Goal: Task Accomplishment & Management: Use online tool/utility

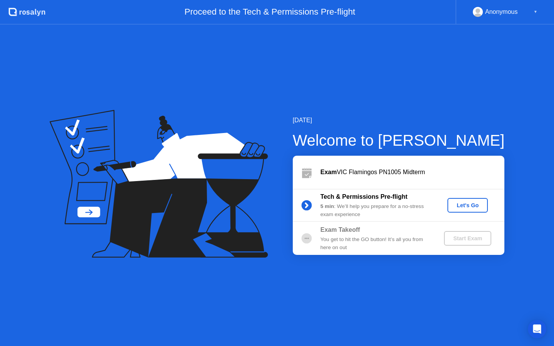
click at [463, 207] on div "Let's Go" at bounding box center [468, 205] width 34 height 6
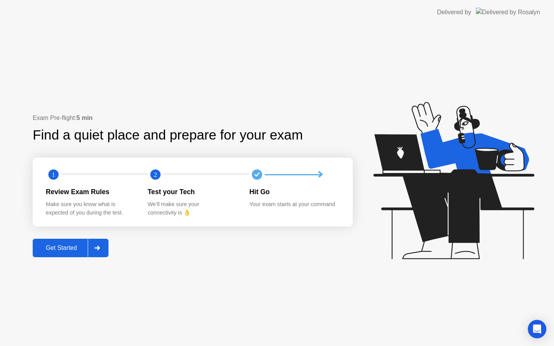
click at [73, 246] on div "Get Started" at bounding box center [61, 248] width 53 height 7
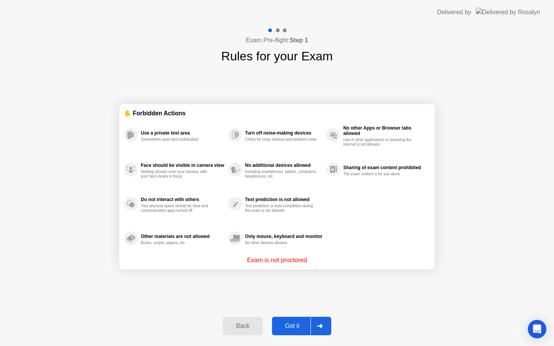
click at [294, 323] on div "Got it" at bounding box center [292, 326] width 36 height 7
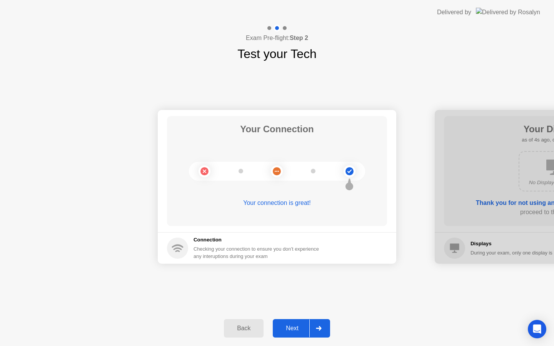
click at [313, 328] on div at bounding box center [318, 329] width 18 height 18
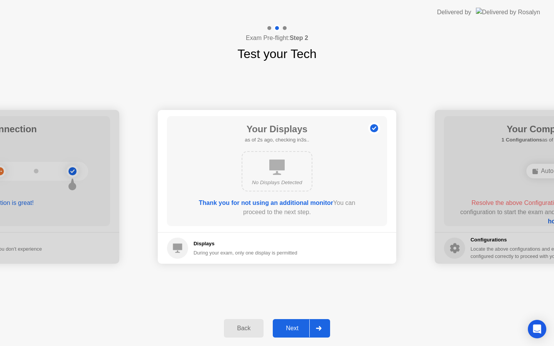
click at [300, 332] on div "Next" at bounding box center [292, 328] width 34 height 7
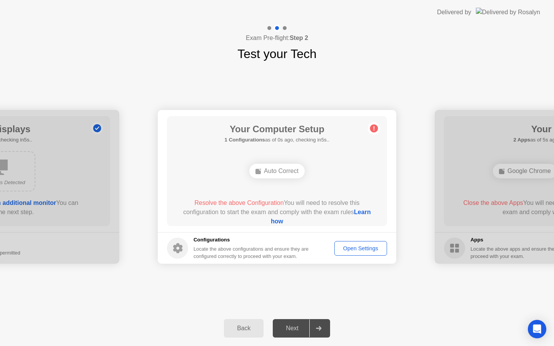
click at [364, 248] on div "Open Settings" at bounding box center [360, 249] width 47 height 6
click at [353, 246] on div "Open Settings" at bounding box center [360, 249] width 47 height 6
click at [296, 329] on div "Next" at bounding box center [292, 328] width 34 height 7
click at [276, 223] on link "Learn how" at bounding box center [321, 217] width 100 height 16
click at [355, 248] on div "Open Settings" at bounding box center [360, 249] width 47 height 6
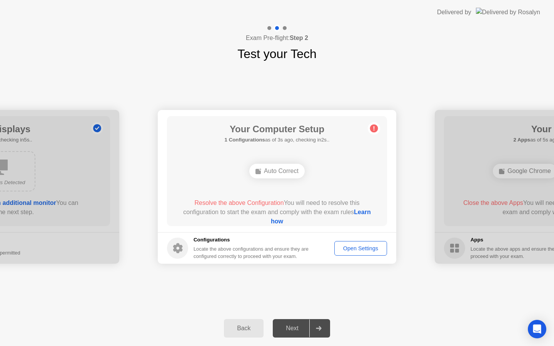
click at [355, 248] on div "Open Settings" at bounding box center [360, 249] width 47 height 6
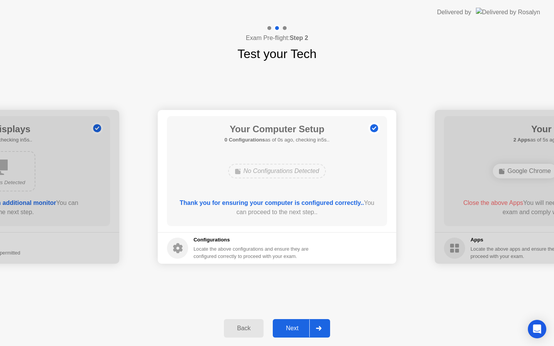
click at [300, 329] on div "Next" at bounding box center [292, 328] width 34 height 7
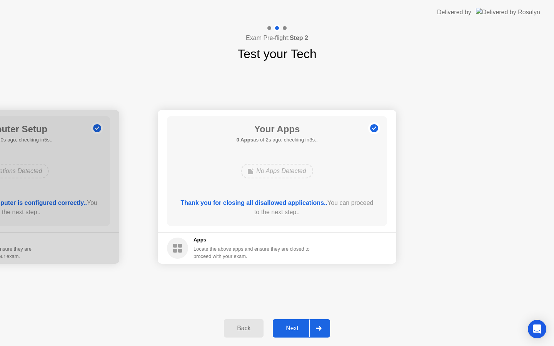
click at [302, 330] on div "Next" at bounding box center [292, 328] width 34 height 7
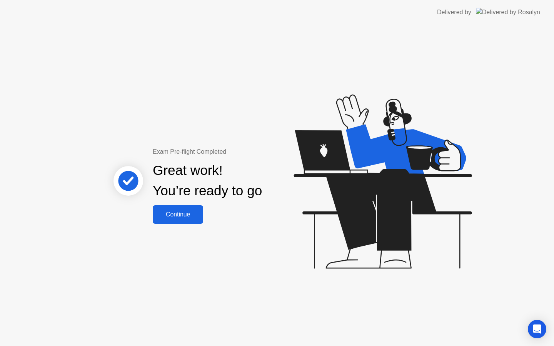
click at [177, 218] on div "Continue" at bounding box center [178, 214] width 46 height 7
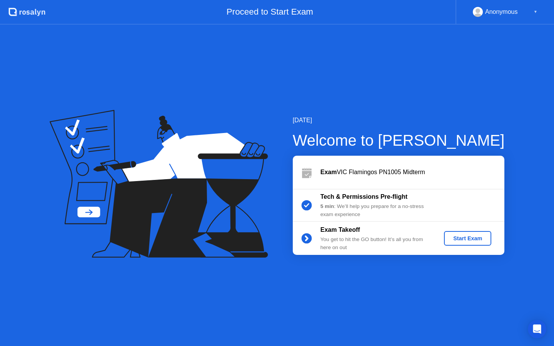
click at [465, 241] on div "Start Exam" at bounding box center [467, 239] width 41 height 6
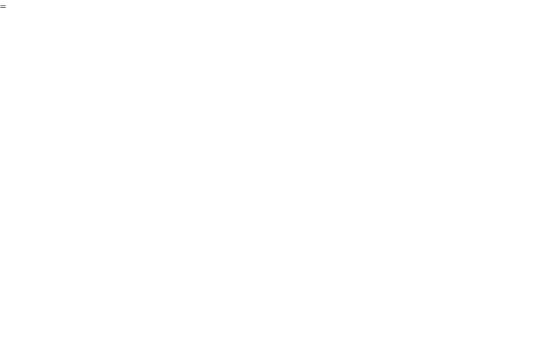
click div "End Proctoring Session"
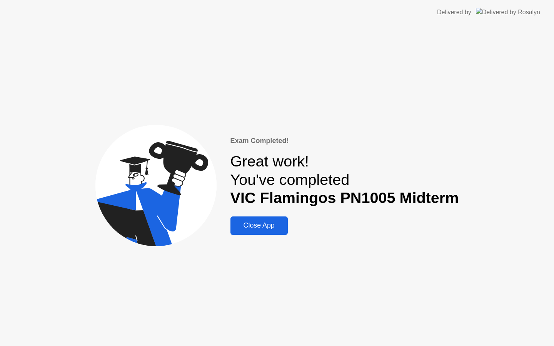
click at [261, 224] on div "Close App" at bounding box center [259, 226] width 53 height 8
